Goal: Task Accomplishment & Management: Manage account settings

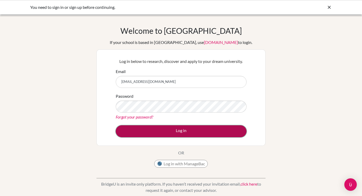
click at [146, 133] on button "Log in" at bounding box center [181, 131] width 131 height 12
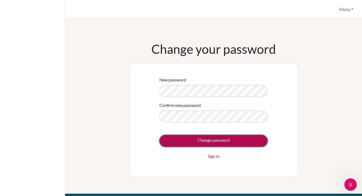
click at [168, 135] on input "Change password" at bounding box center [213, 141] width 108 height 12
